Goal: Task Accomplishment & Management: Manage account settings

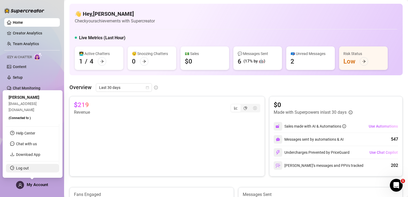
click at [29, 168] on link "Log out" at bounding box center [22, 168] width 13 height 4
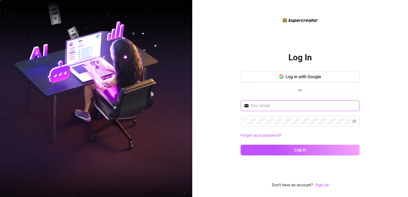
click at [277, 104] on input "text" at bounding box center [303, 105] width 106 height 6
type input "[EMAIL_ADDRESS][DOMAIN_NAME]"
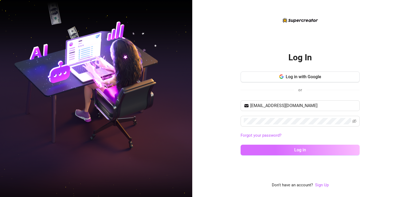
click at [275, 150] on button "Log in" at bounding box center [299, 150] width 119 height 11
